Goal: Task Accomplishment & Management: Manage account settings

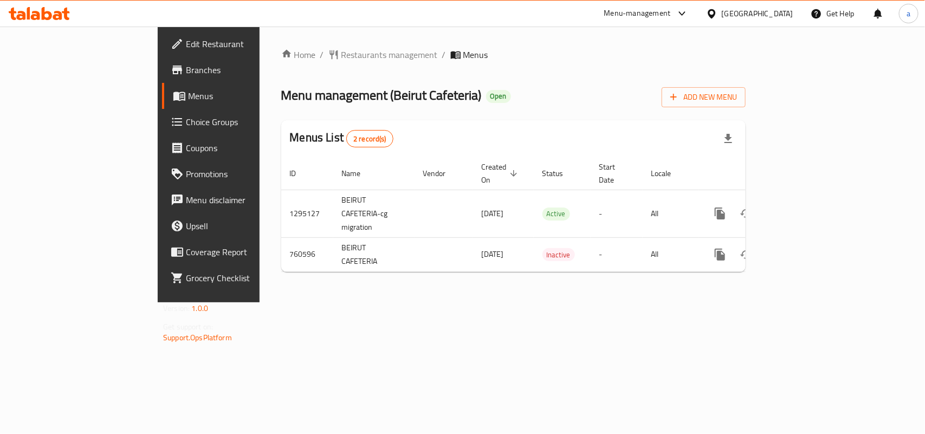
drag, startPoint x: 749, startPoint y: 16, endPoint x: 681, endPoint y: 62, distance: 82.4
click at [746, 21] on div "[GEOGRAPHIC_DATA]" at bounding box center [749, 14] width 105 height 26
click at [768, 9] on div "[GEOGRAPHIC_DATA]" at bounding box center [758, 14] width 72 height 12
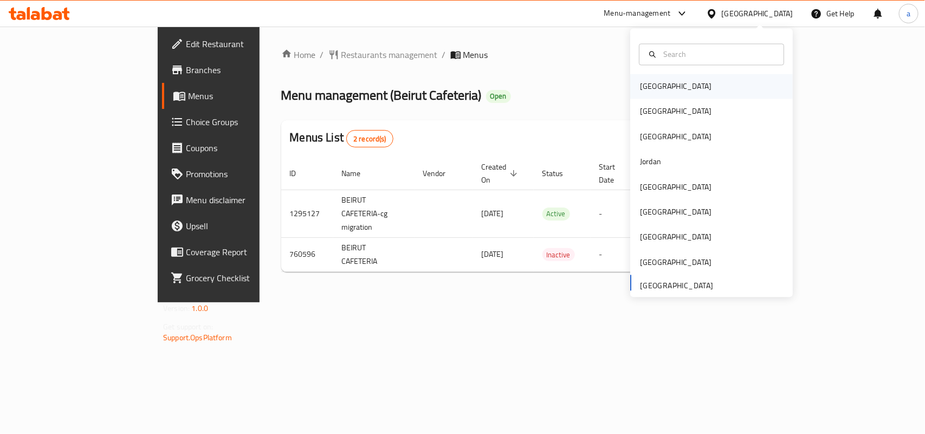
click at [645, 82] on div "[GEOGRAPHIC_DATA]" at bounding box center [676, 87] width 72 height 12
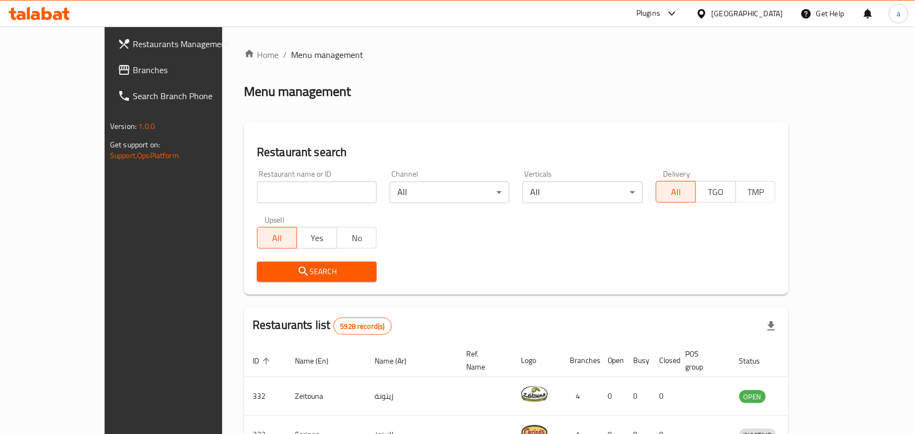
click at [787, 12] on div "[GEOGRAPHIC_DATA]" at bounding box center [739, 14] width 105 height 26
click at [767, 20] on div "[GEOGRAPHIC_DATA]" at bounding box center [747, 14] width 72 height 12
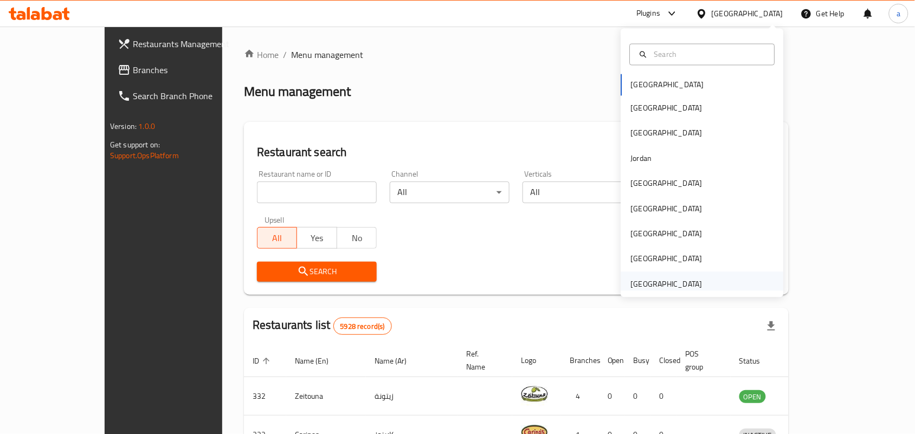
click at [668, 274] on div "[GEOGRAPHIC_DATA]" at bounding box center [666, 283] width 89 height 25
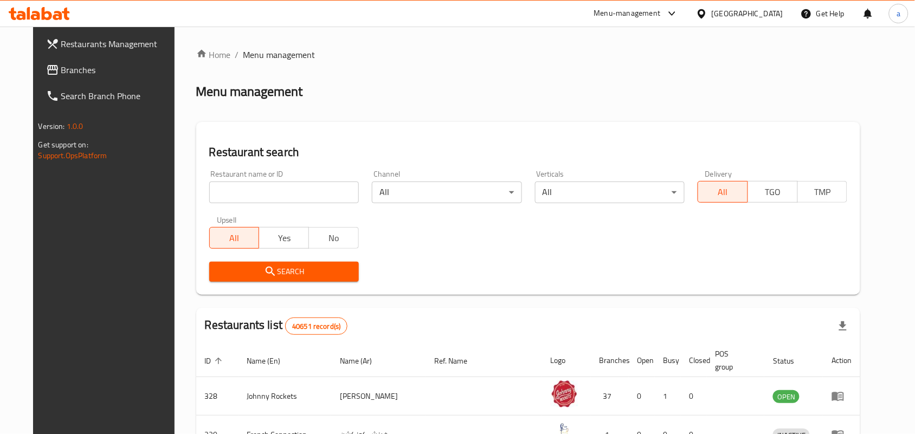
click at [61, 65] on span "Branches" at bounding box center [119, 69] width 116 height 13
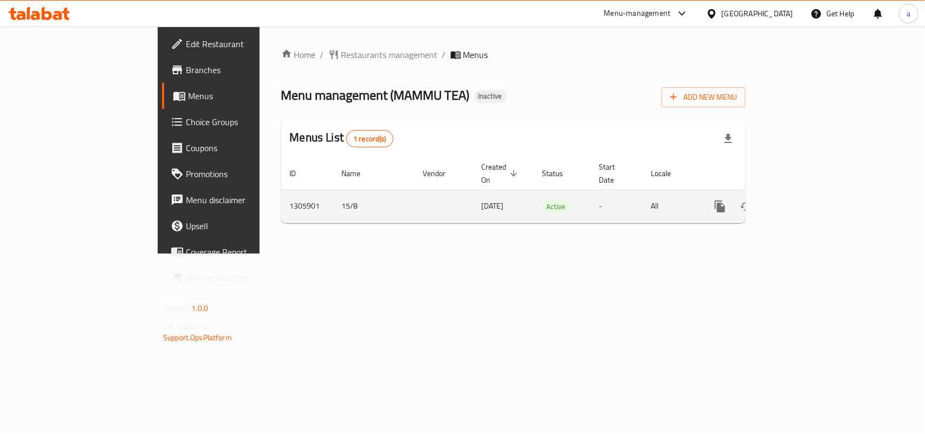
click at [805, 200] on icon "enhanced table" at bounding box center [798, 206] width 13 height 13
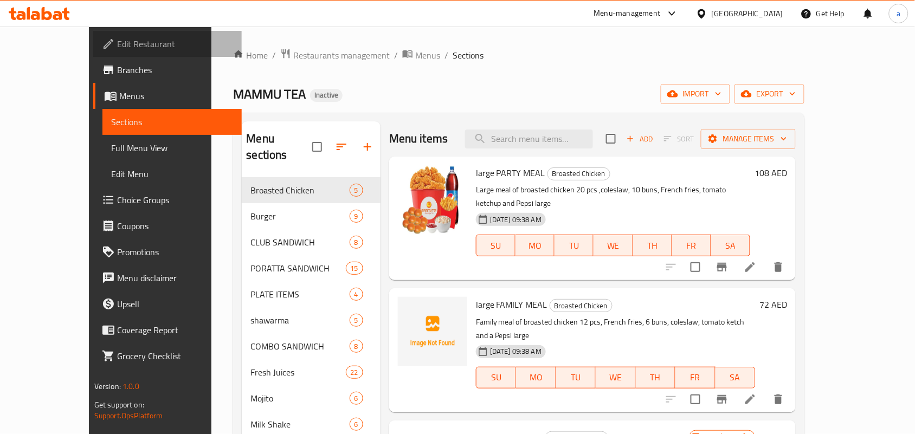
click at [117, 42] on span "Edit Restaurant" at bounding box center [175, 43] width 116 height 13
